Goal: Information Seeking & Learning: Understand process/instructions

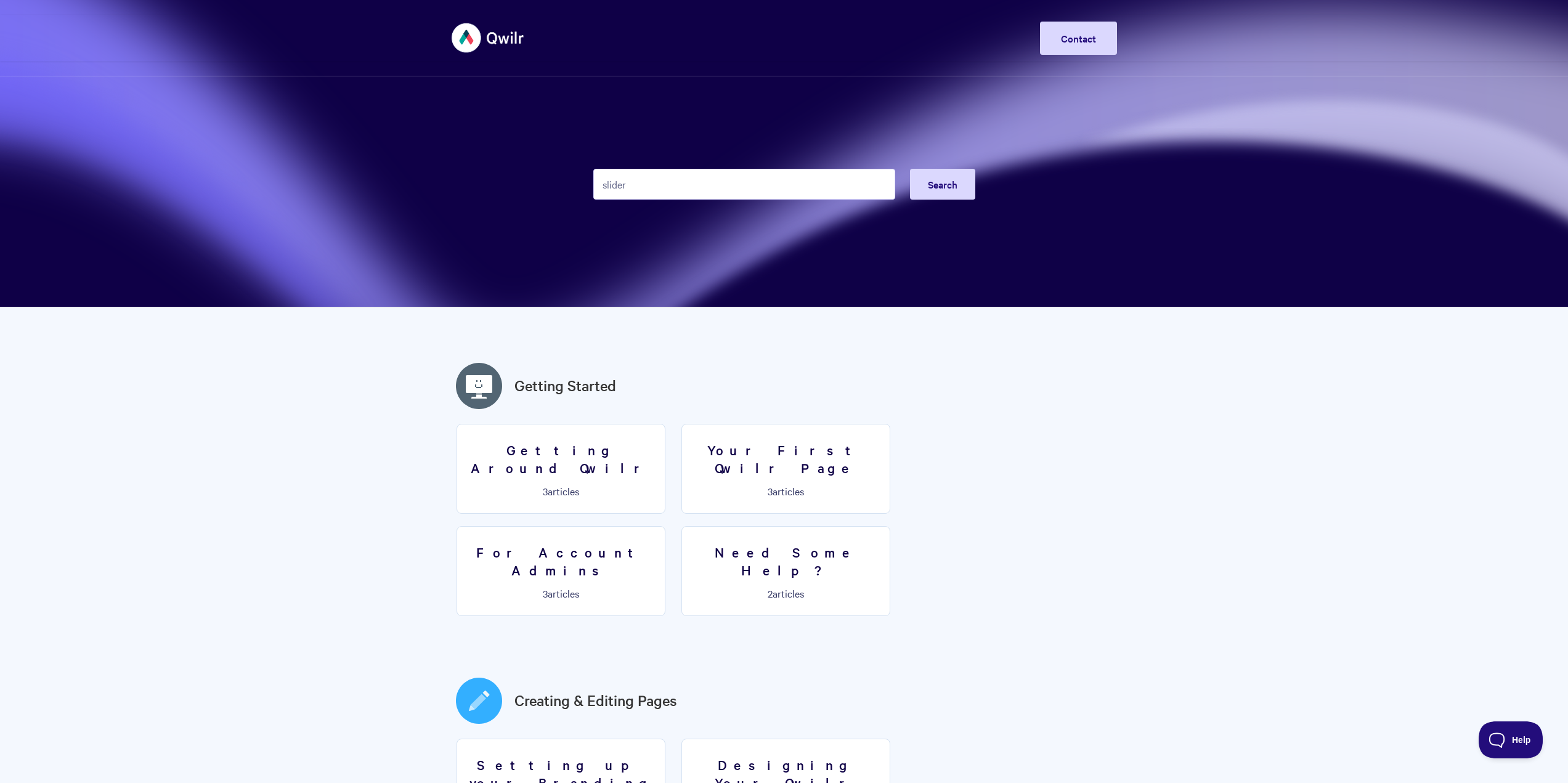
type input "slider"
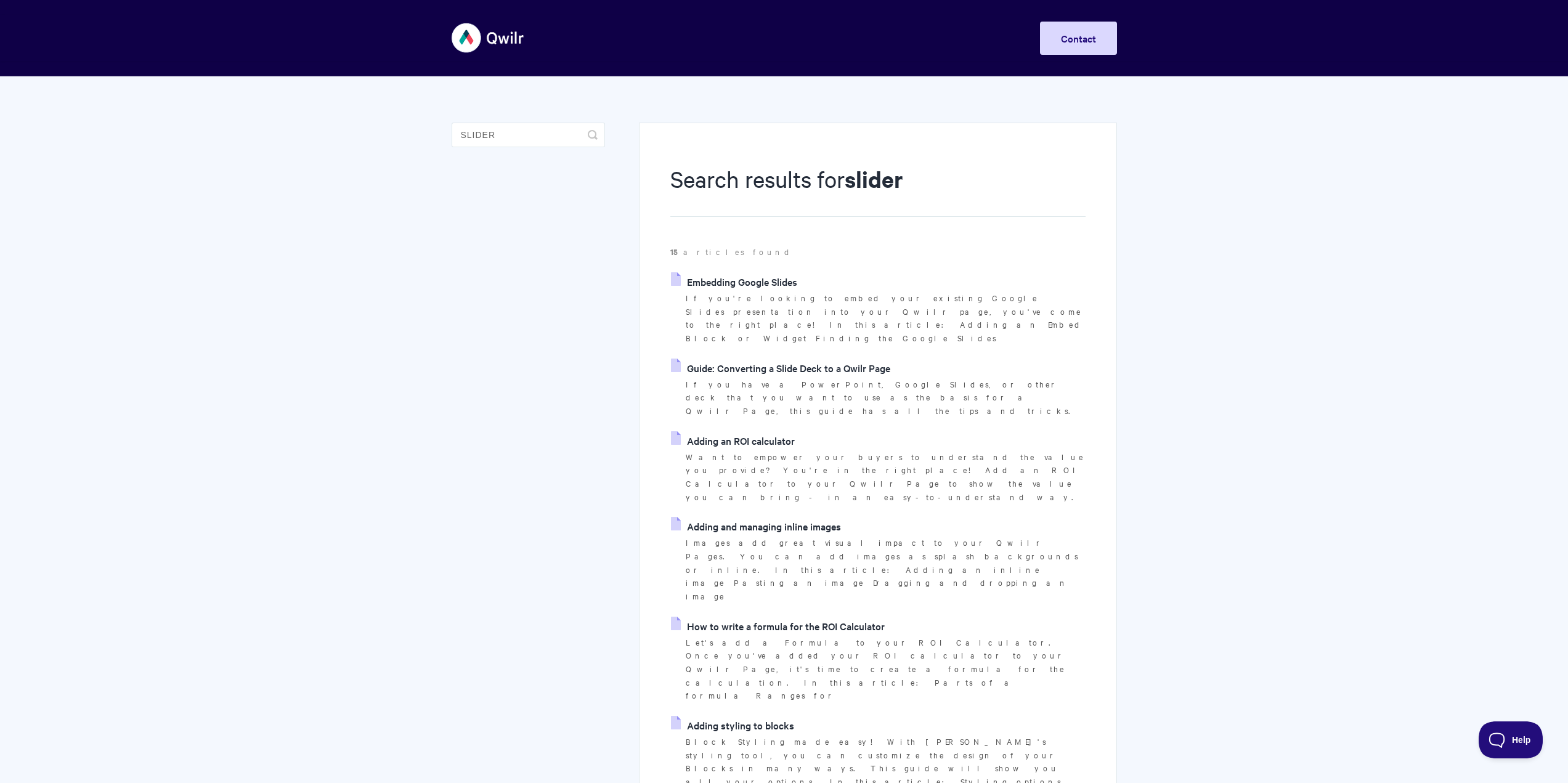
click at [727, 432] on link "Adding an ROI calculator" at bounding box center [732, 440] width 124 height 18
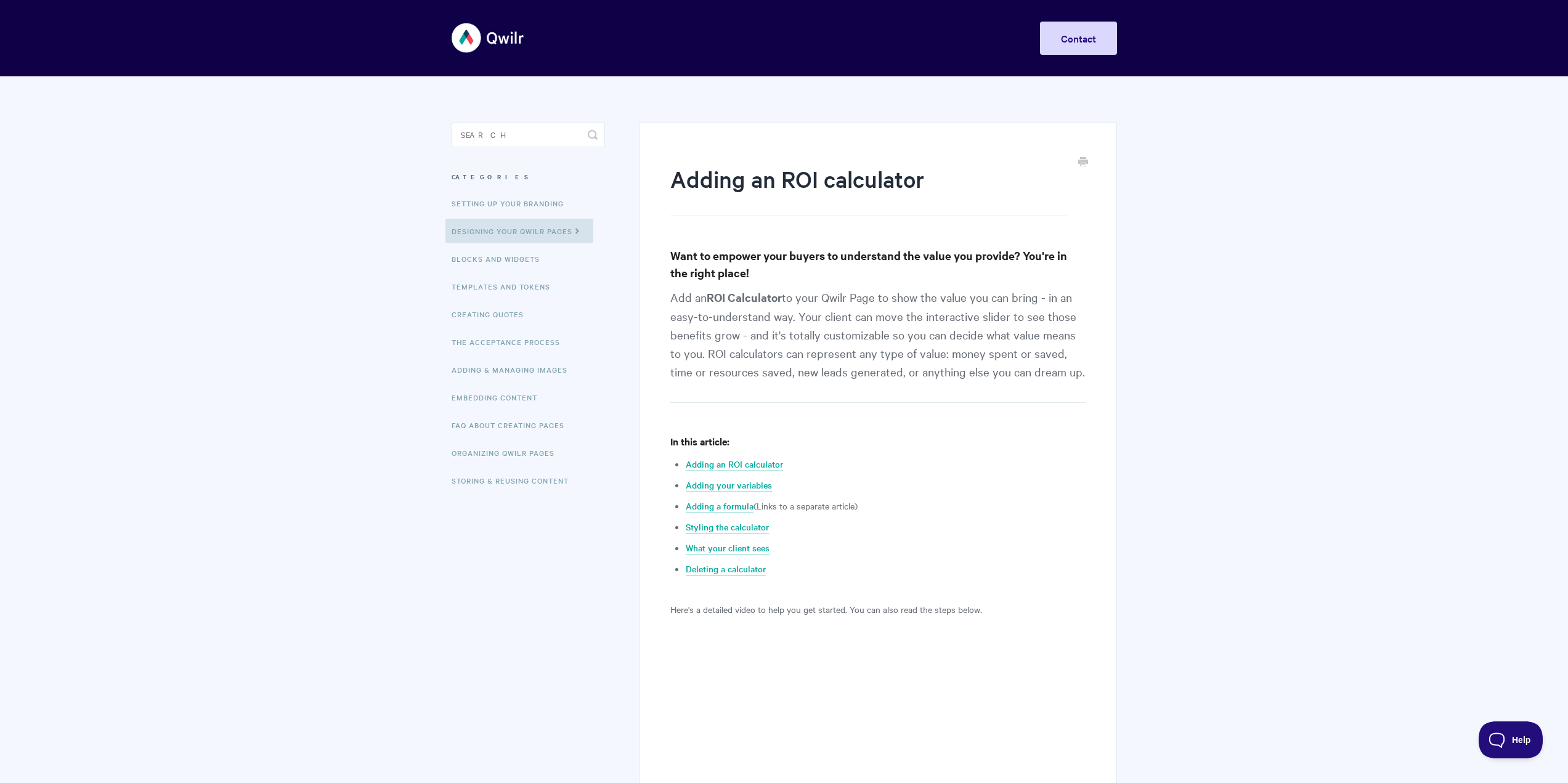
click at [837, 346] on p "Add an ROI Calculator to your Qwilr Page to show the value you can bring - in a…" at bounding box center [877, 345] width 414 height 116
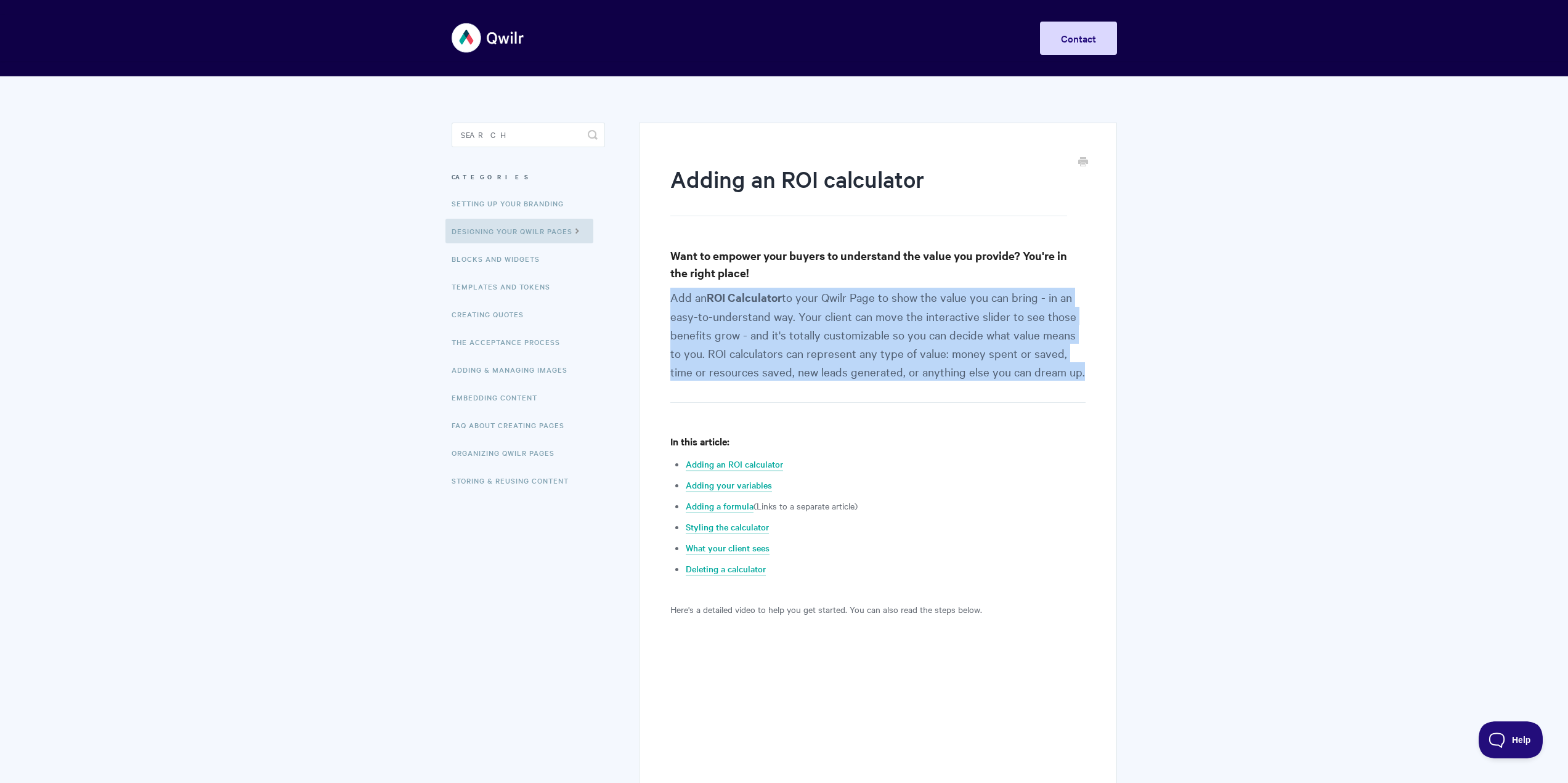
click at [837, 346] on p "Add an ROI Calculator to your Qwilr Page to show the value you can bring - in a…" at bounding box center [877, 345] width 414 height 116
click at [810, 352] on p "Add an ROI Calculator to your Qwilr Page to show the value you can bring - in a…" at bounding box center [877, 345] width 414 height 116
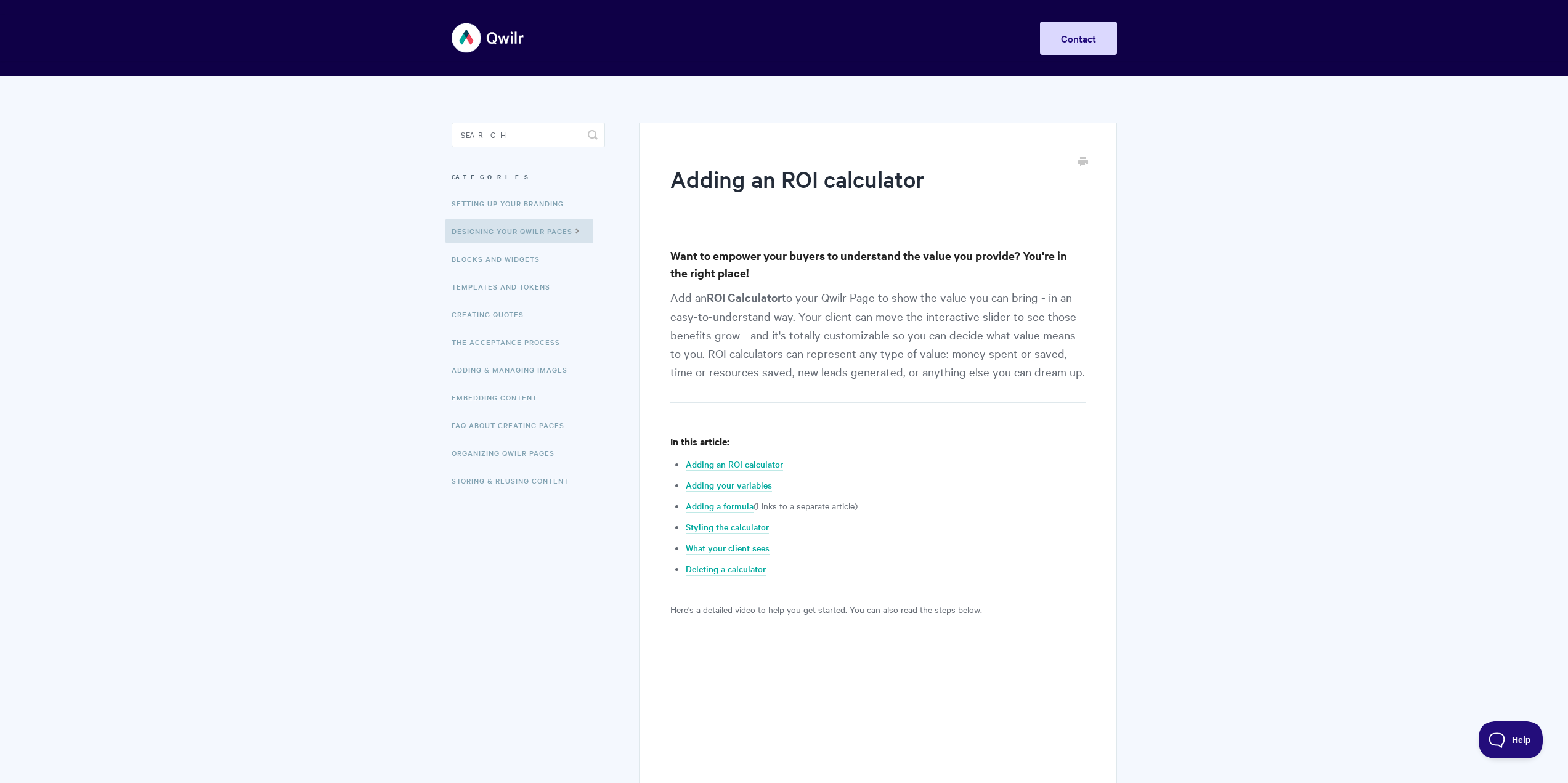
click at [803, 320] on p "Add an ROI Calculator to your Qwilr Page to show the value you can bring - in a…" at bounding box center [877, 345] width 414 height 116
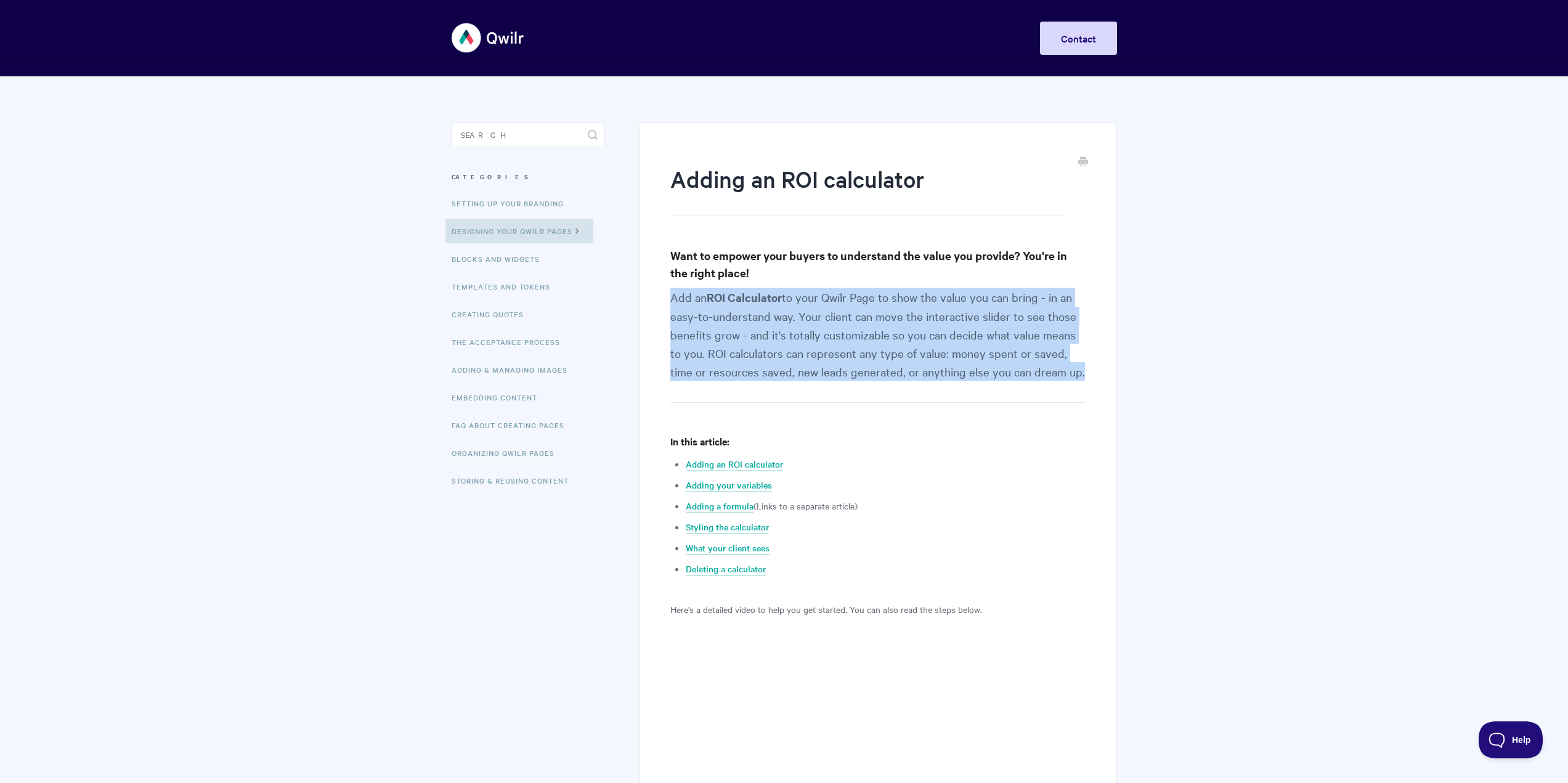
click at [803, 320] on p "Add an ROI Calculator to your Qwilr Page to show the value you can bring - in a…" at bounding box center [877, 345] width 414 height 116
click at [806, 369] on p "Add an ROI Calculator to your Qwilr Page to show the value you can bring - in a…" at bounding box center [877, 345] width 414 height 116
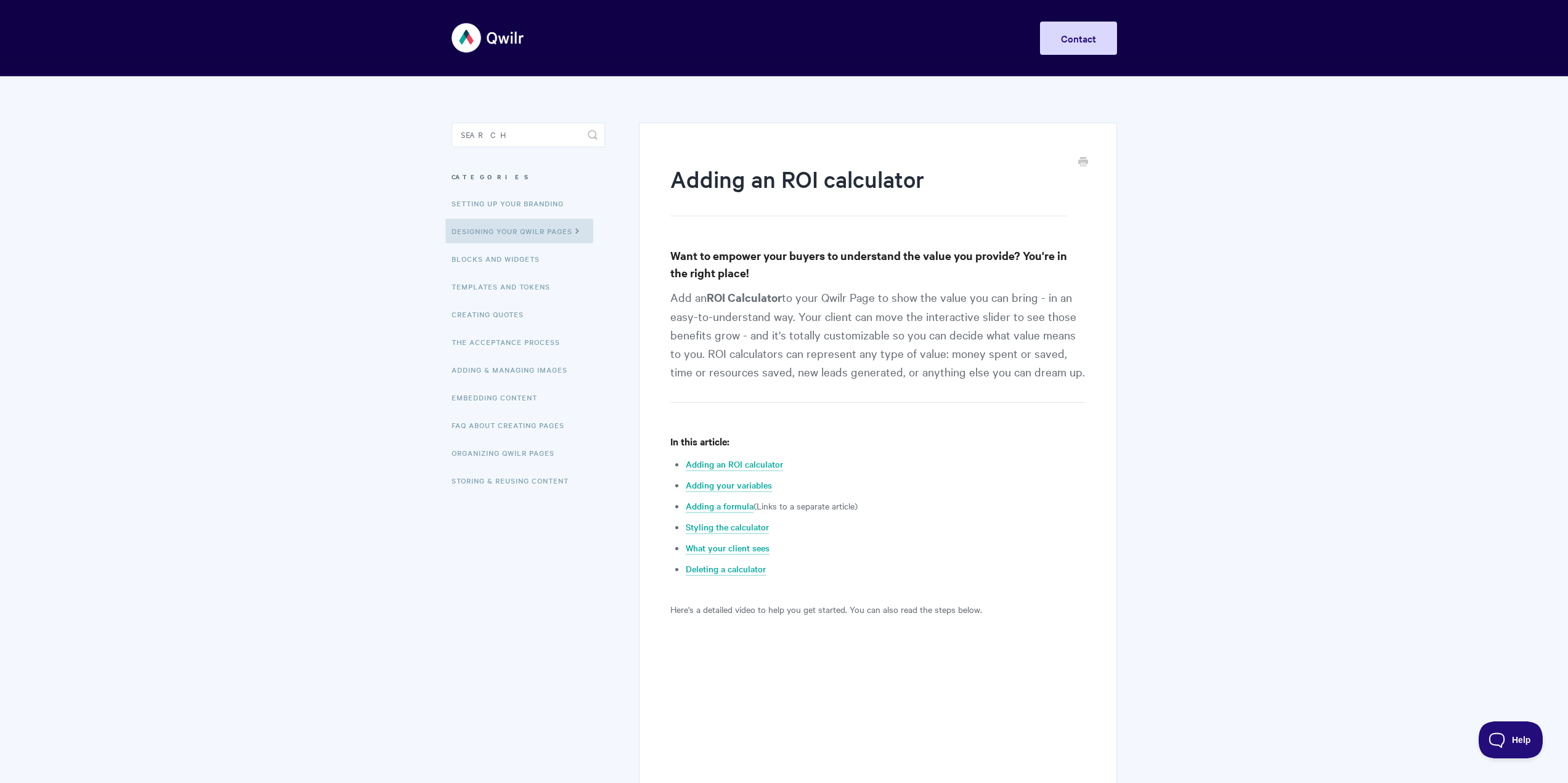
click at [713, 359] on p "Add an ROI Calculator to your Qwilr Page to show the value you can bring - in a…" at bounding box center [877, 345] width 414 height 116
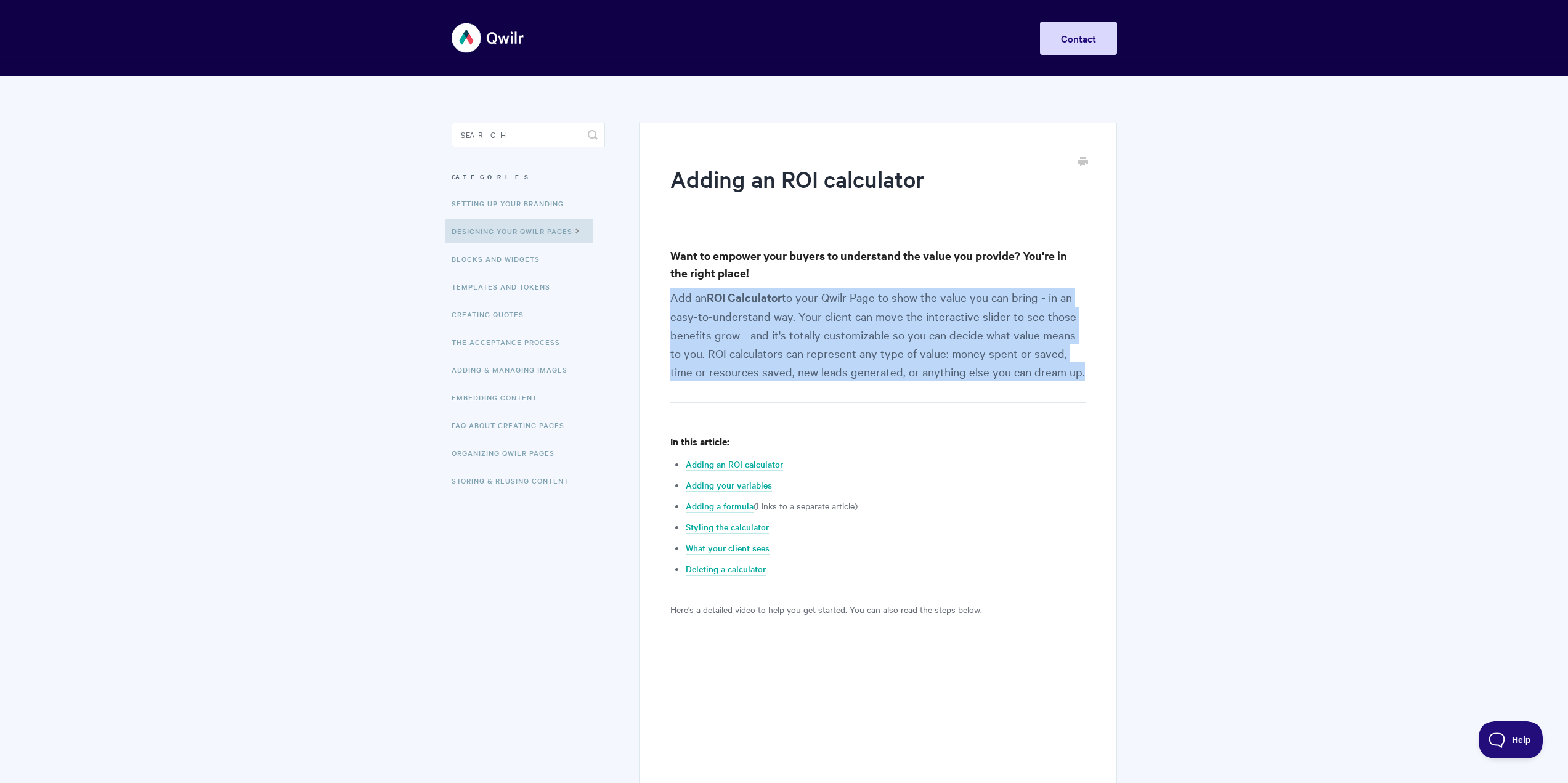
click at [713, 359] on p "Add an ROI Calculator to your Qwilr Page to show the value you can bring - in a…" at bounding box center [877, 345] width 414 height 116
click at [749, 362] on p "Add an ROI Calculator to your Qwilr Page to show the value you can bring - in a…" at bounding box center [877, 345] width 414 height 116
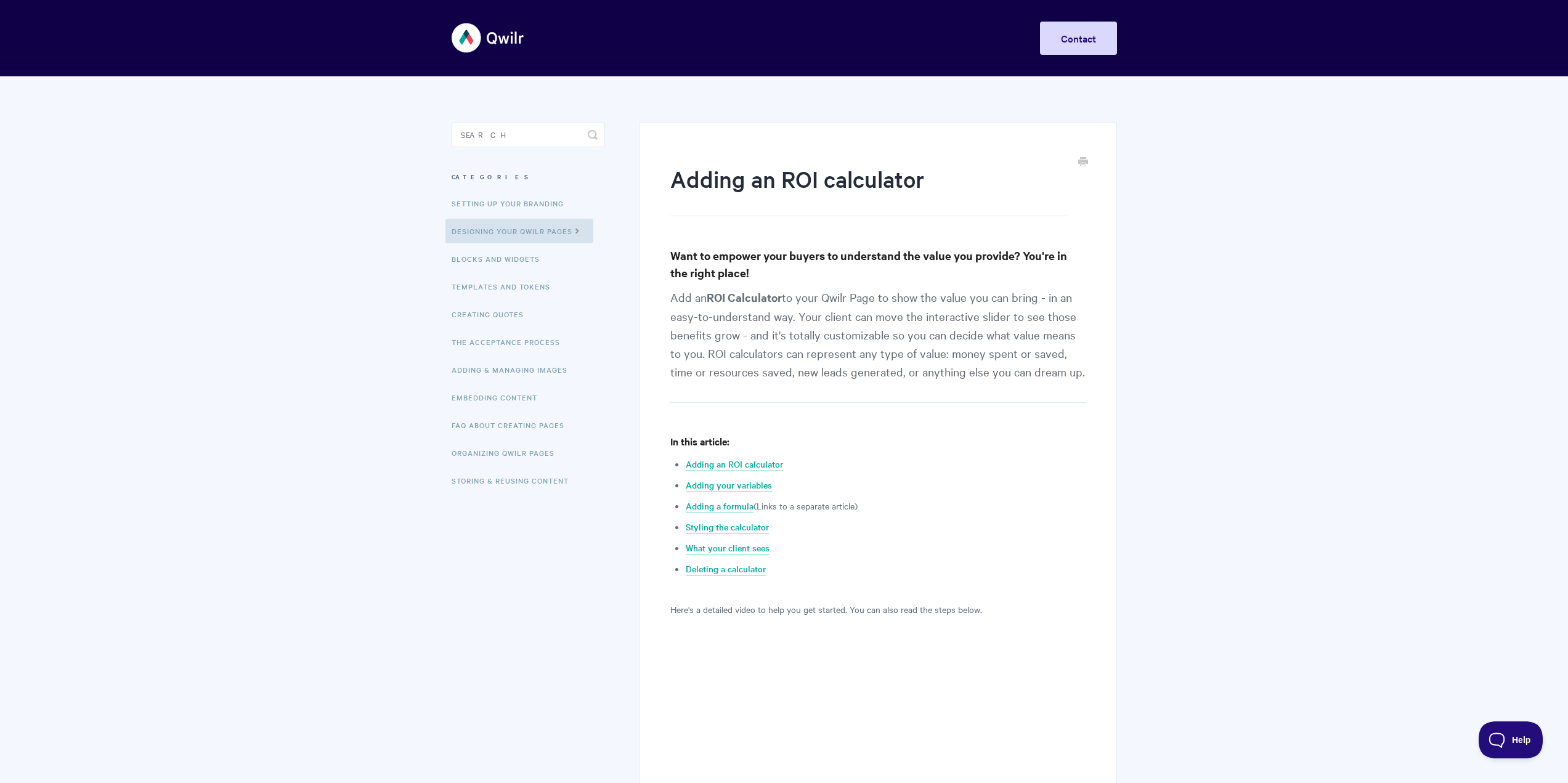
click at [810, 374] on p "Add an ROI Calculator to your Qwilr Page to show the value you can bring - in a…" at bounding box center [877, 345] width 414 height 116
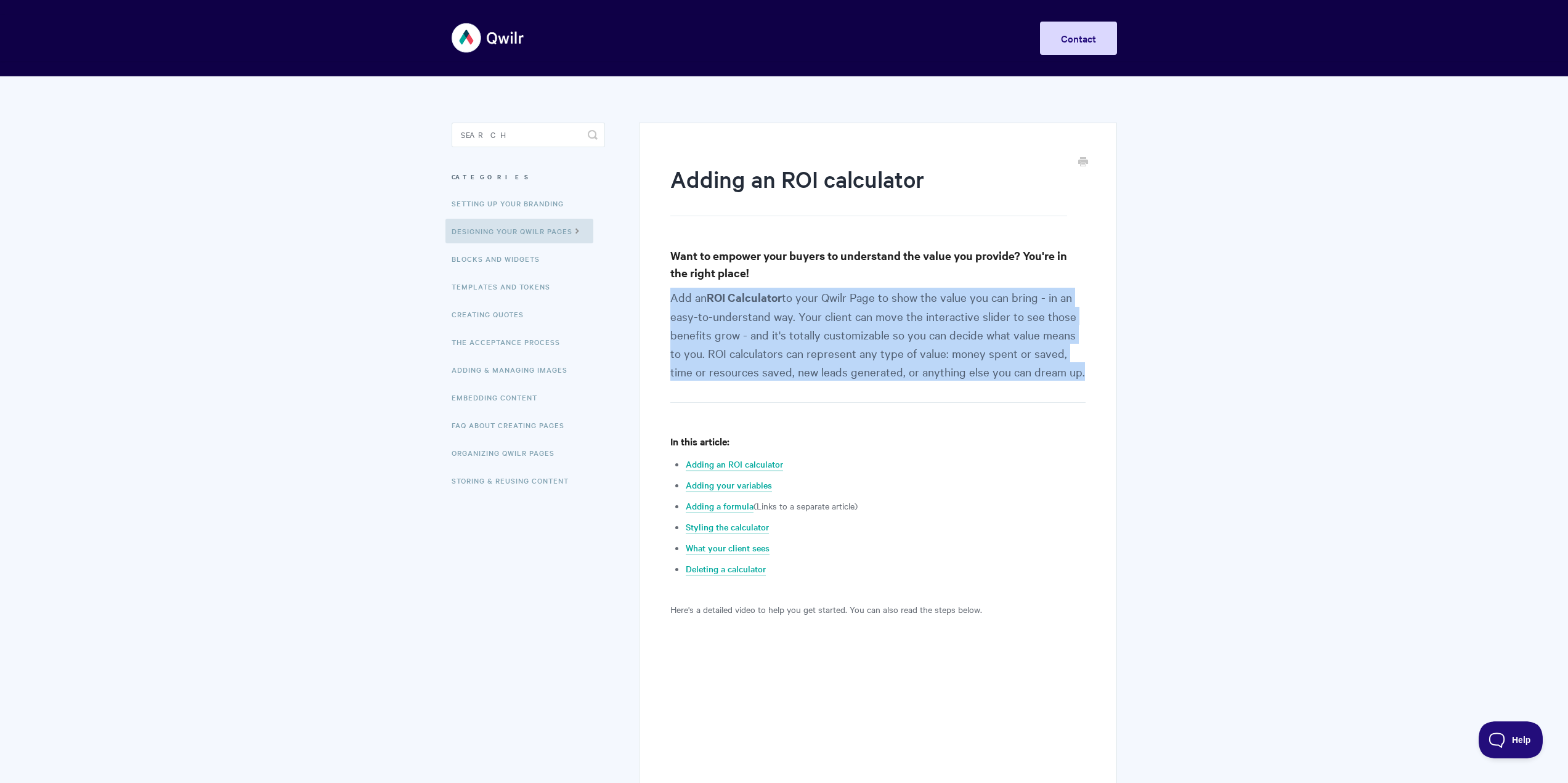
click at [810, 374] on p "Add an ROI Calculator to your Qwilr Page to show the value you can bring - in a…" at bounding box center [877, 345] width 414 height 116
click at [914, 381] on p "Add an ROI Calculator to your Qwilr Page to show the value you can bring - in a…" at bounding box center [877, 345] width 414 height 116
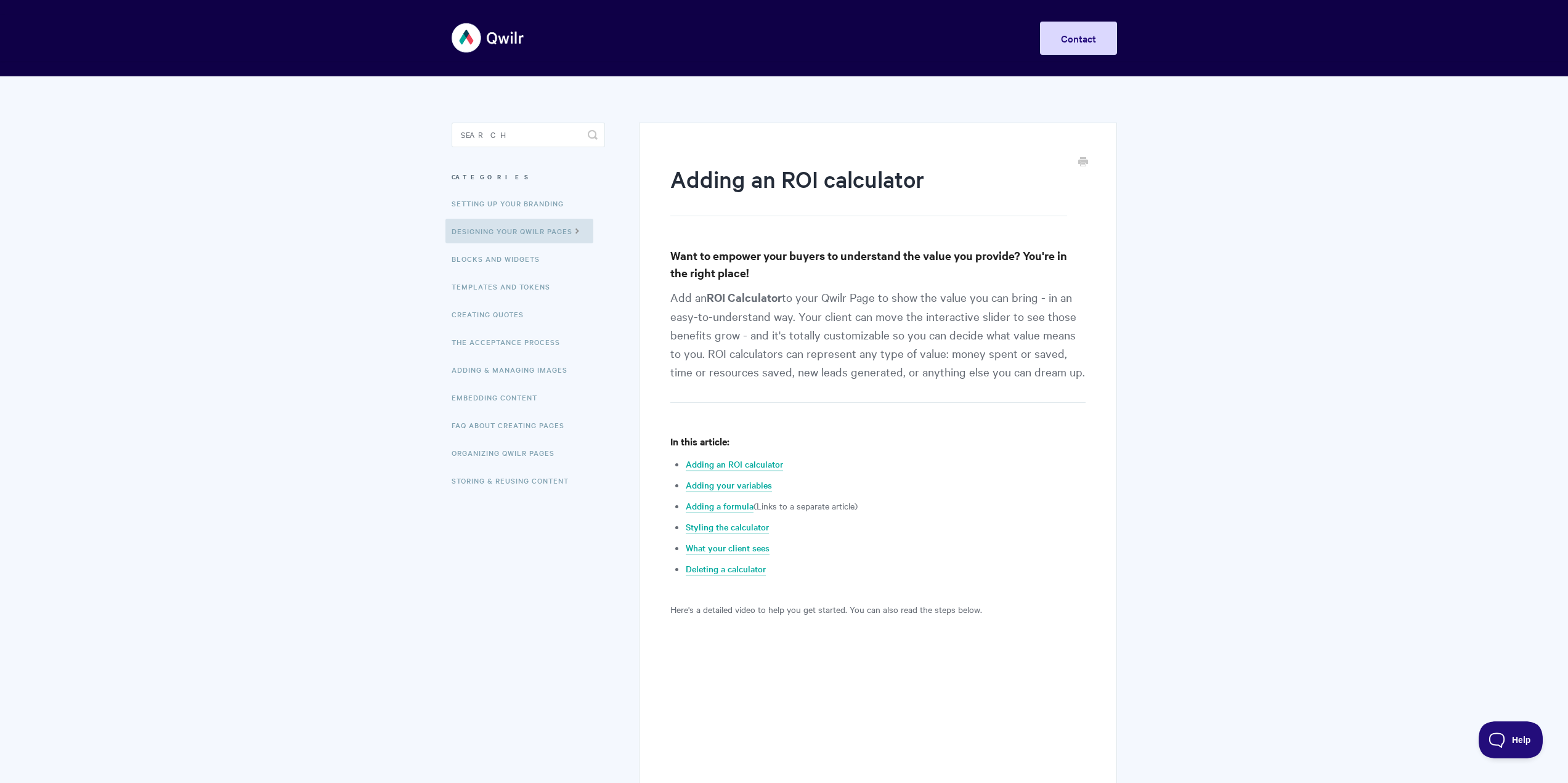
click at [829, 507] on li "Adding a formula (Links to a separate article)" at bounding box center [886, 506] width 399 height 15
click at [829, 529] on li "Styling the calculator" at bounding box center [886, 527] width 399 height 15
click at [824, 532] on li "Styling the calculator" at bounding box center [886, 527] width 399 height 15
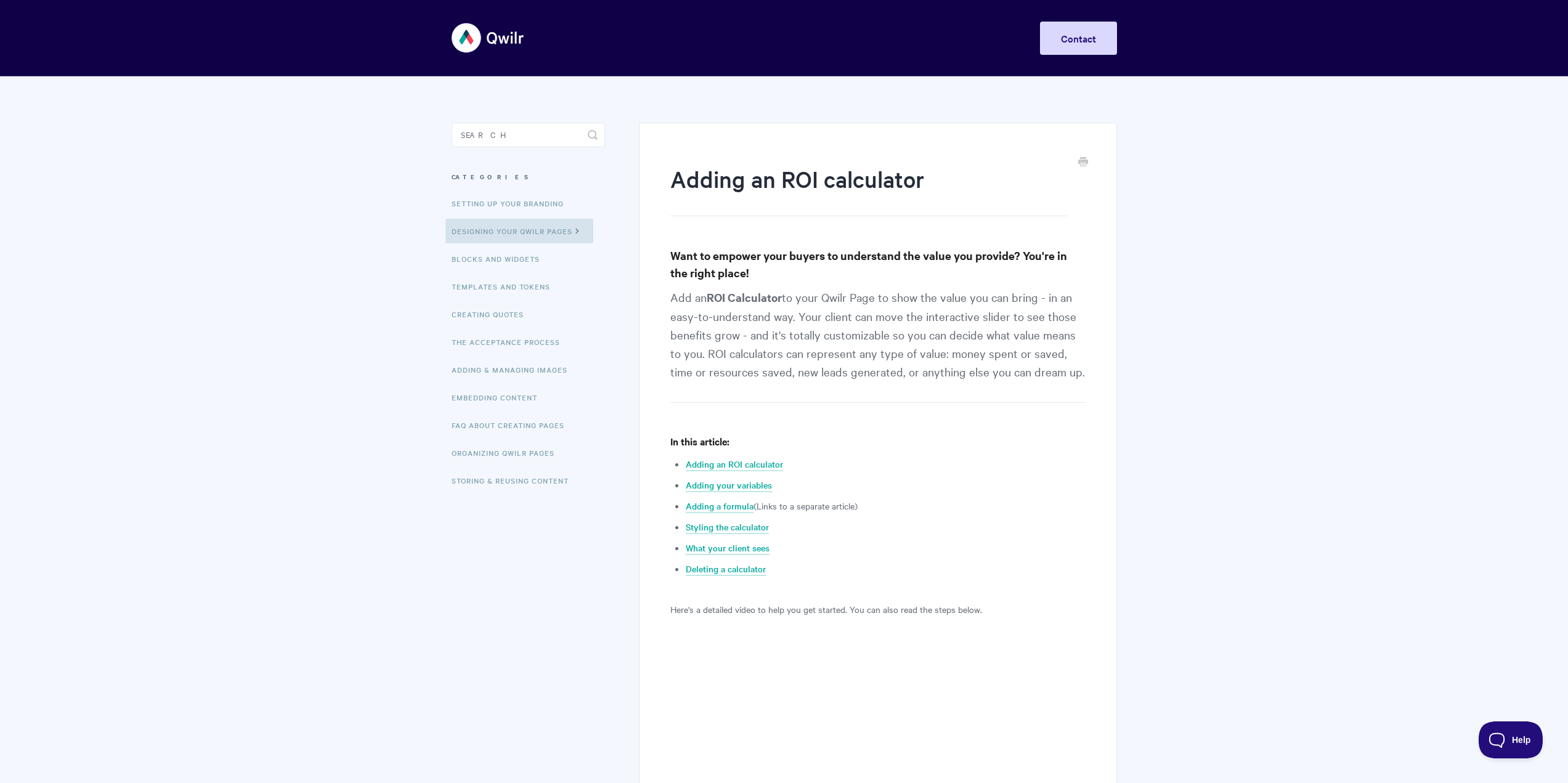
click at [824, 532] on li "Styling the calculator" at bounding box center [886, 527] width 399 height 15
click at [813, 557] on ul "Adding an ROI calculator Adding your variables Adding a formula (Links to a sep…" at bounding box center [886, 516] width 399 height 120
click at [726, 547] on link "What your client sees" at bounding box center [728, 548] width 84 height 14
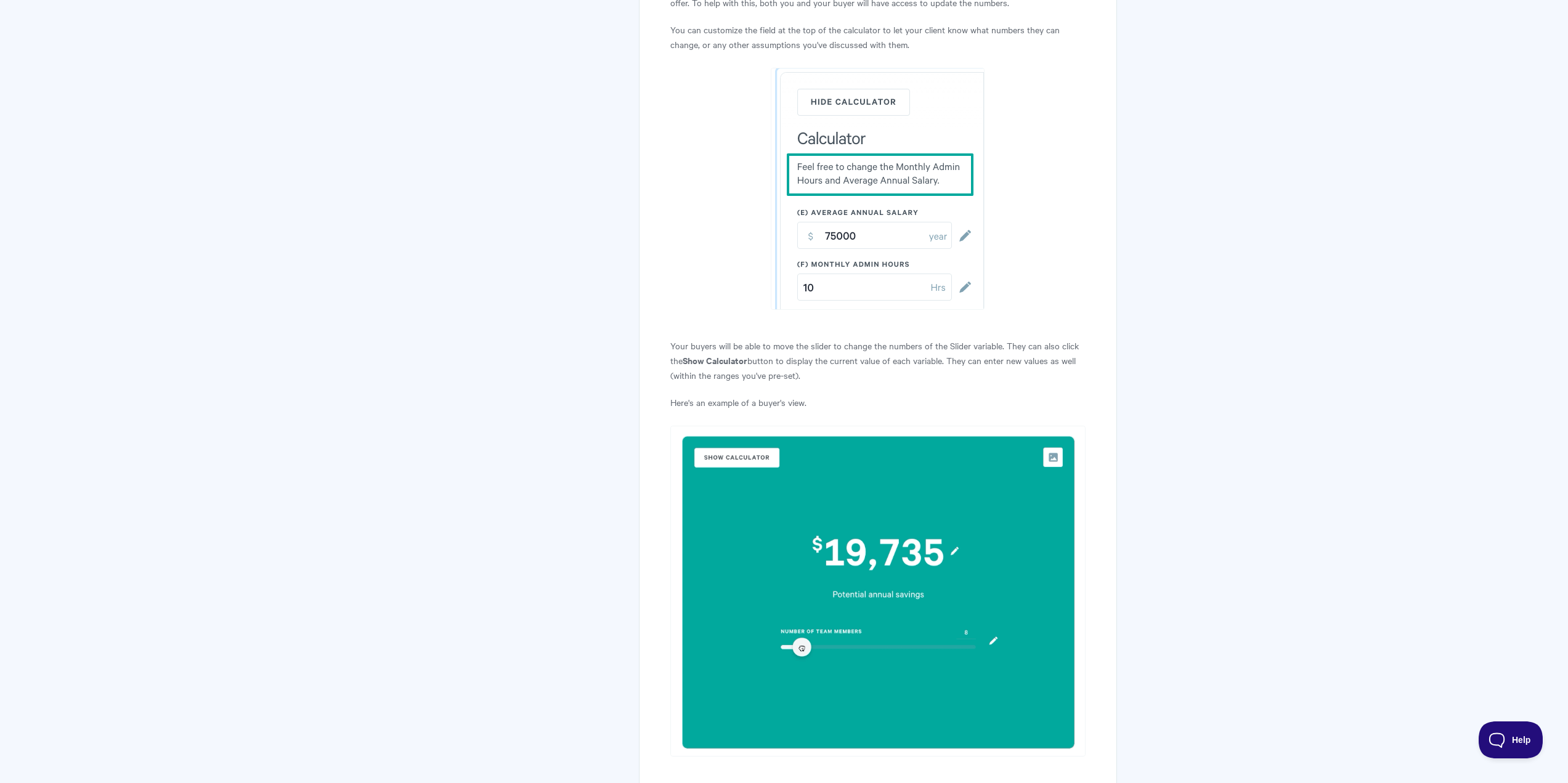
scroll to position [7543, 0]
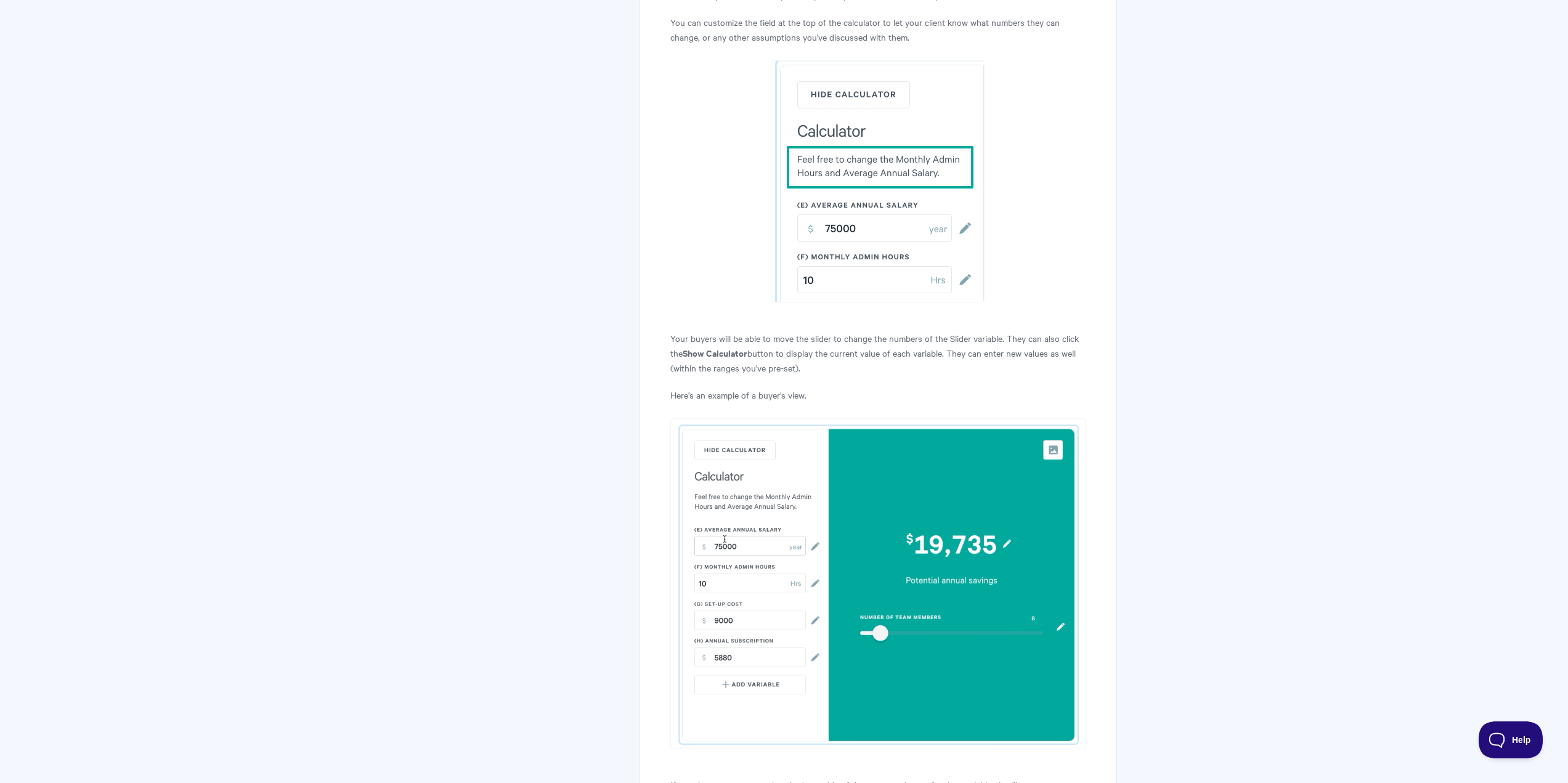
click at [708, 331] on p "Your buyers will be able to move the slider to change the numbers of the Slider…" at bounding box center [877, 353] width 414 height 44
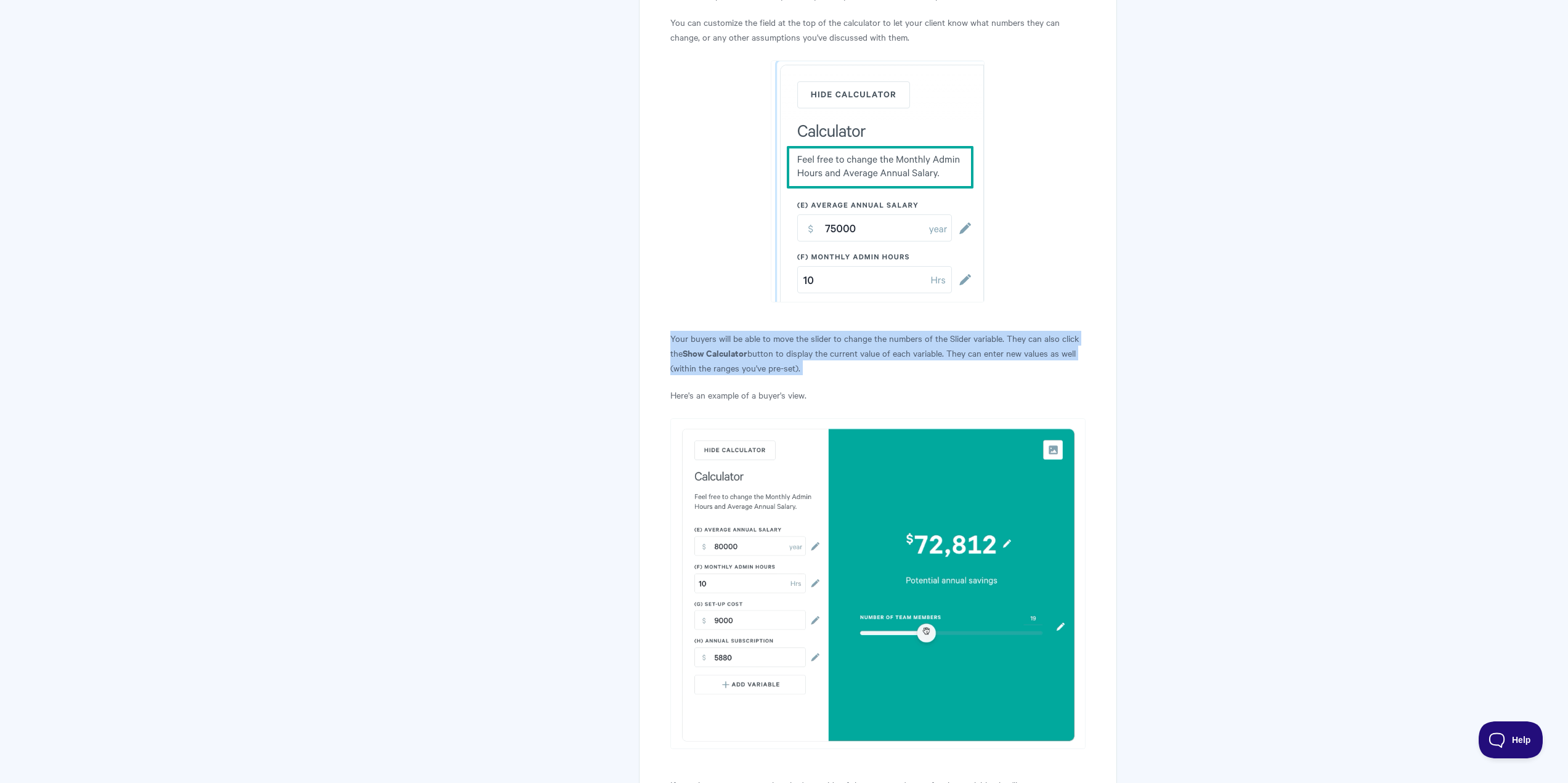
click at [708, 331] on p "Your buyers will be able to move the slider to change the numbers of the Slider…" at bounding box center [877, 353] width 414 height 44
click at [737, 346] on strong "Show Calculator" at bounding box center [715, 352] width 65 height 13
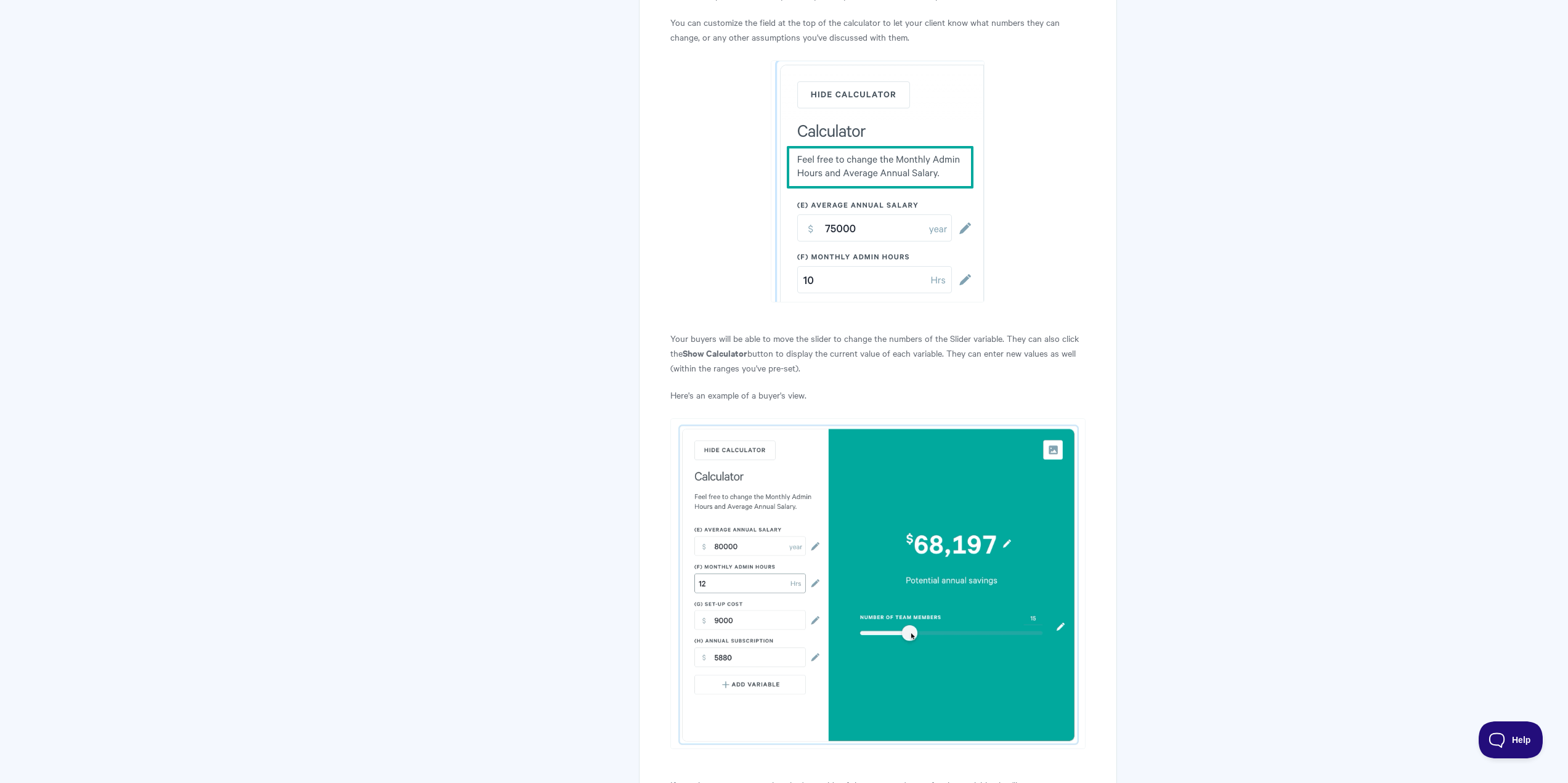
click at [875, 331] on p "Your buyers will be able to move the slider to change the numbers of the Slider…" at bounding box center [877, 353] width 414 height 44
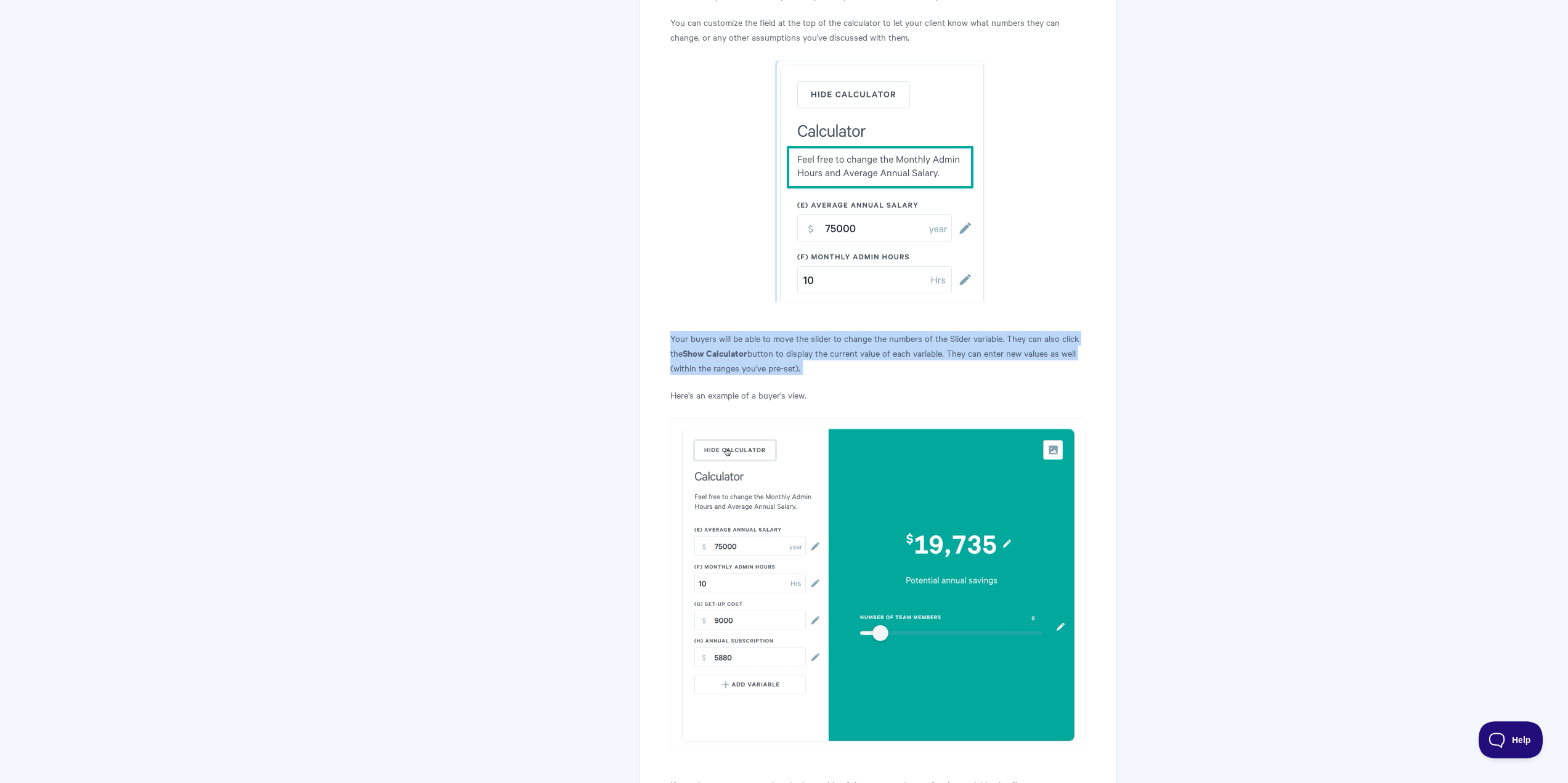
click at [875, 331] on p "Your buyers will be able to move the slider to change the numbers of the Slider…" at bounding box center [877, 353] width 414 height 44
click at [843, 331] on p "Your buyers will be able to move the slider to change the numbers of the Slider…" at bounding box center [877, 353] width 414 height 44
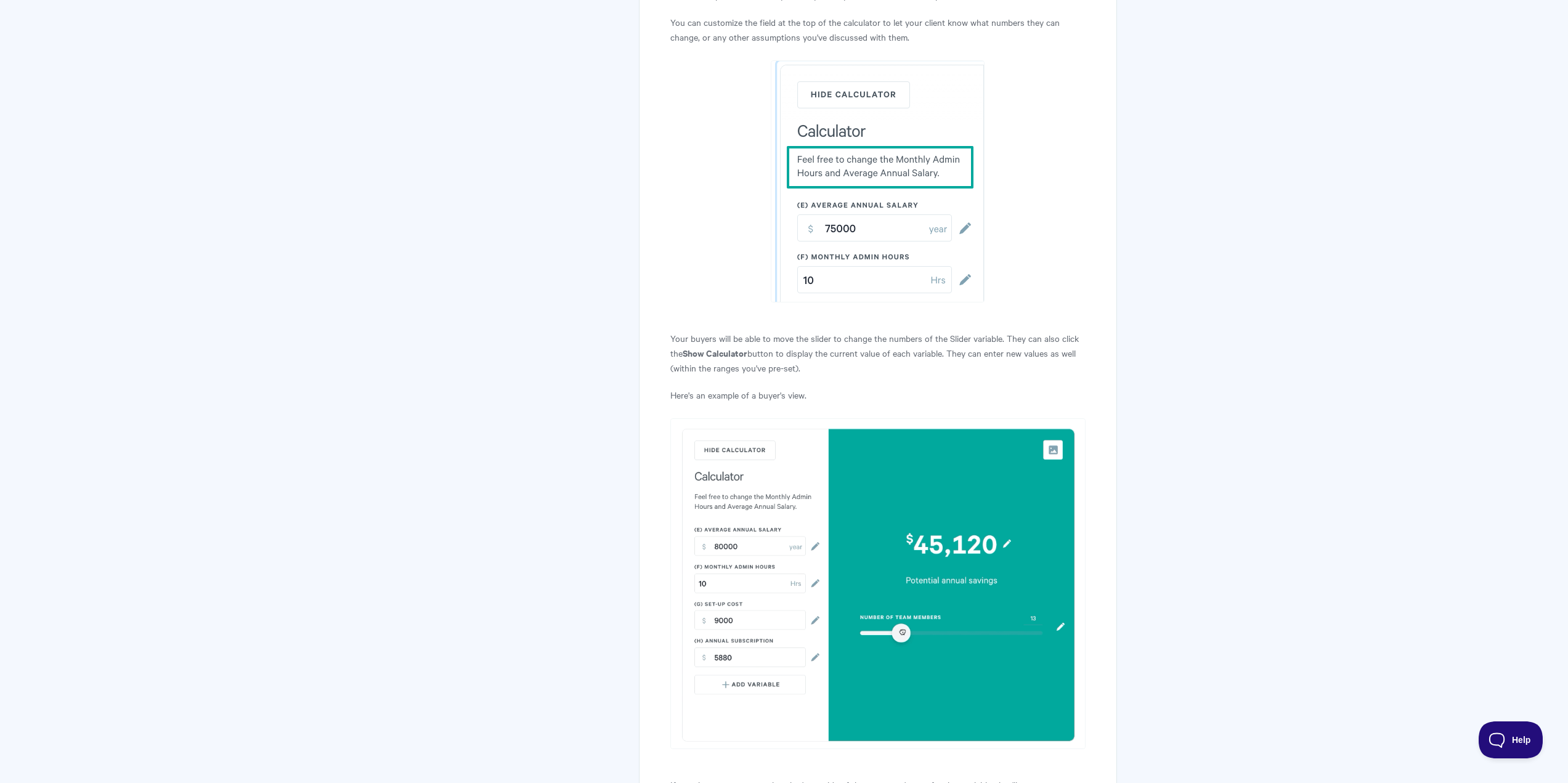
click at [712, 346] on strong "Show Calculator" at bounding box center [715, 352] width 65 height 13
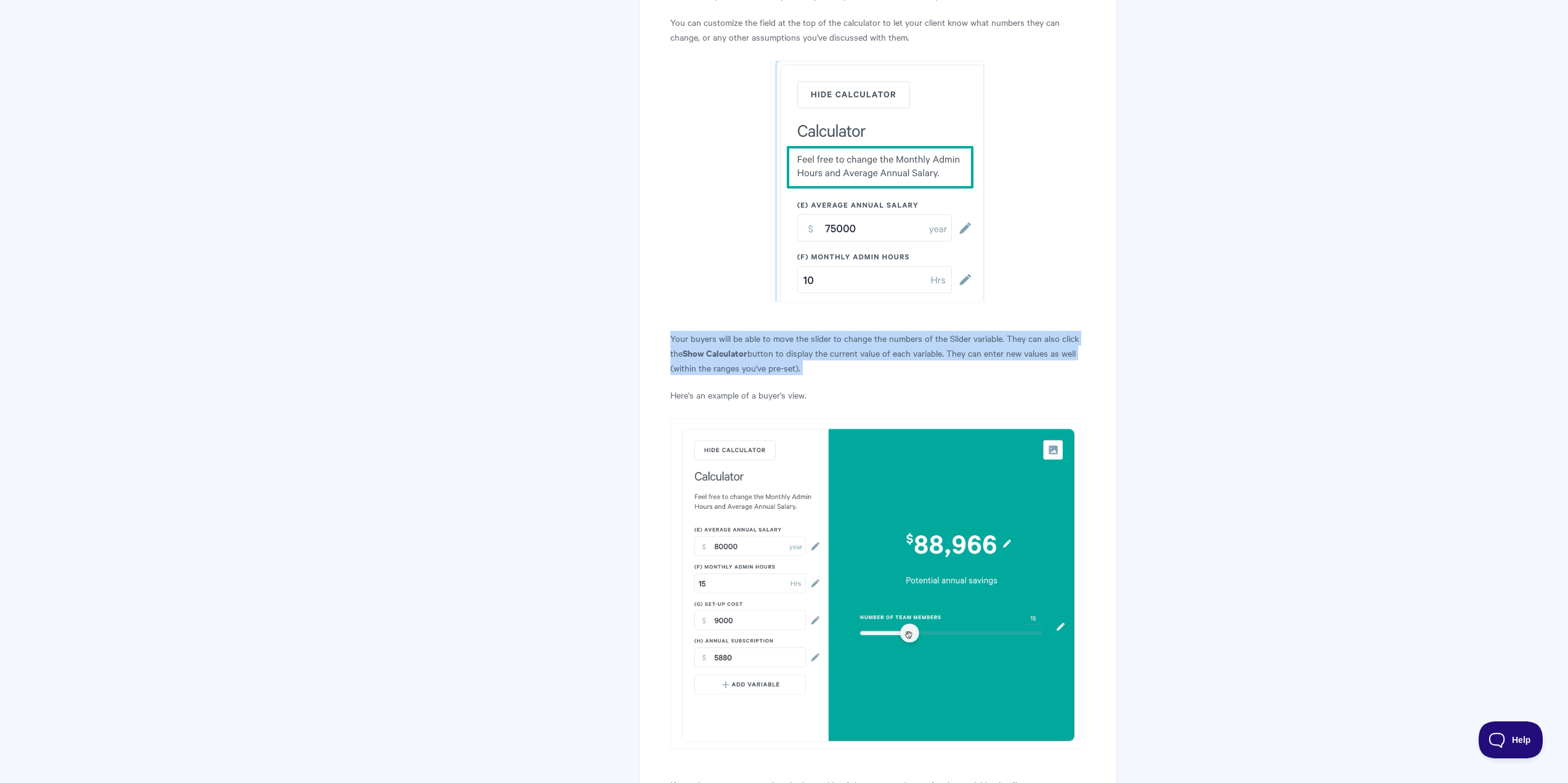
click at [712, 346] on strong "Show Calculator" at bounding box center [715, 352] width 65 height 13
click at [700, 331] on p "Your buyers will be able to move the slider to change the numbers of the Slider…" at bounding box center [877, 353] width 414 height 44
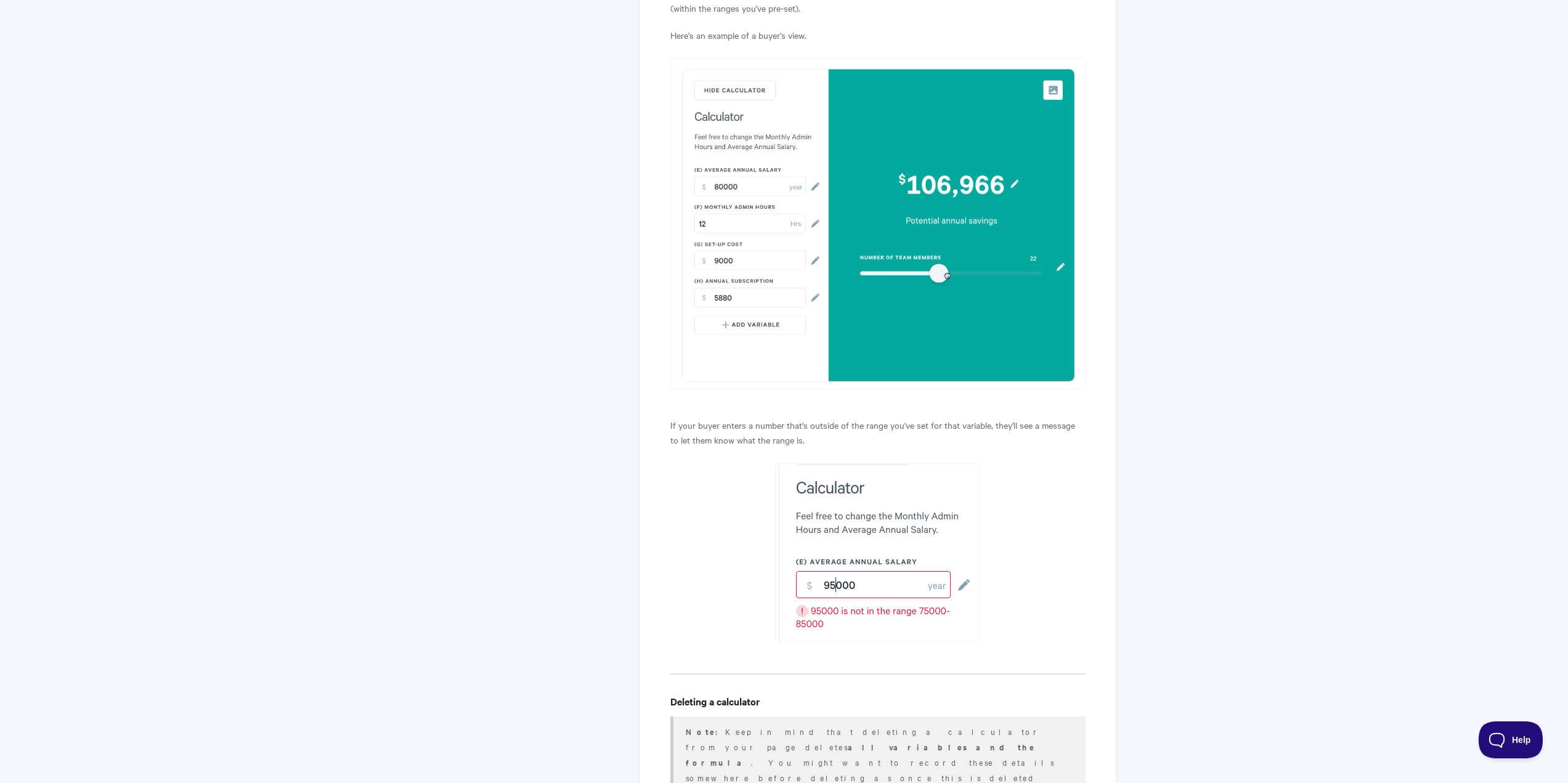
scroll to position [7841, 0]
